Goal: Transaction & Acquisition: Purchase product/service

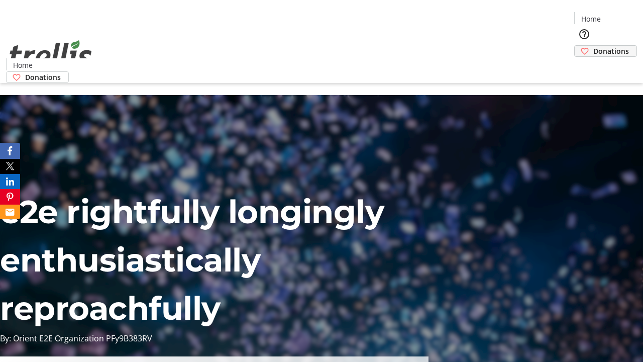
click at [593, 46] on span "Donations" at bounding box center [611, 51] width 36 height 11
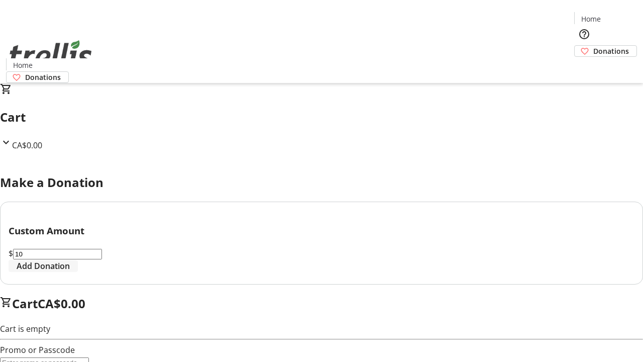
click at [70, 272] on span "Add Donation" at bounding box center [43, 266] width 53 height 12
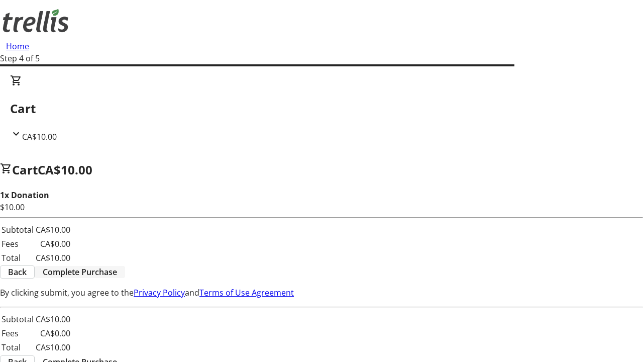
click at [117, 266] on span "Complete Purchase" at bounding box center [80, 272] width 74 height 12
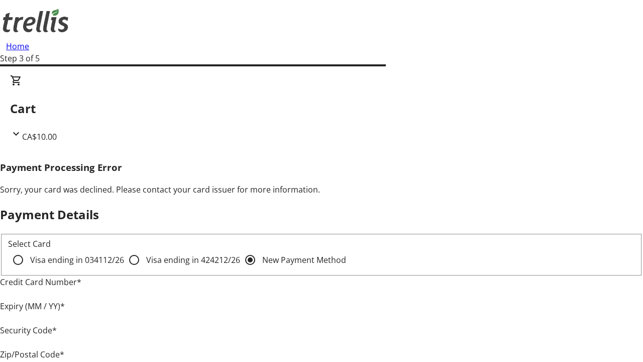
click at [124, 268] on input "Visa ending in 4242 12/26" at bounding box center [134, 260] width 20 height 20
radio input "true"
